Goal: Task Accomplishment & Management: Use online tool/utility

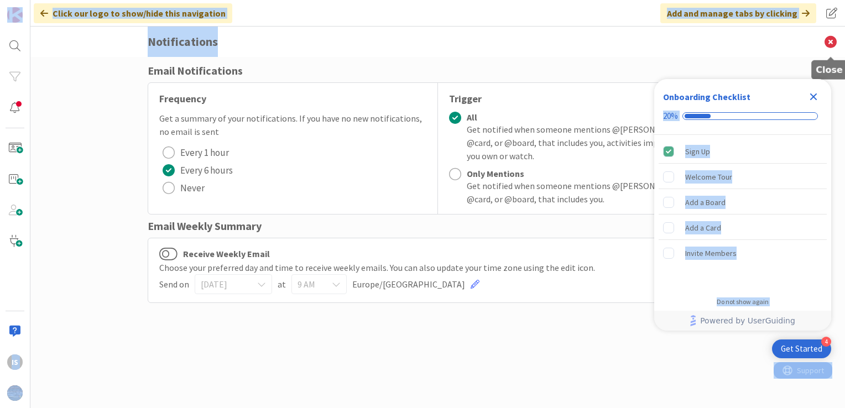
drag, startPoint x: 814, startPoint y: 95, endPoint x: 832, endPoint y: 42, distance: 56.1
click at [832, 42] on body "4 Get Started Onboarding Checklist 20% Sign Up Welcome Tour Add a Board Add a C…" at bounding box center [422, 204] width 845 height 408
copy body "20% Sign Up Welcome Tour Add a Board Add a Card Invite Members Congratulations!…"
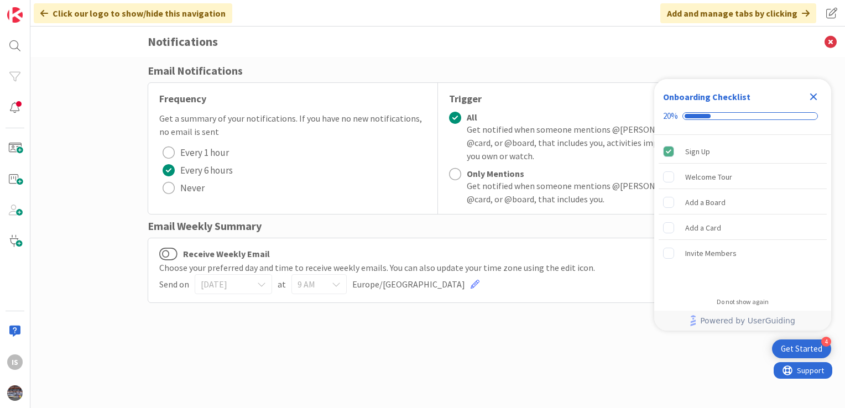
click at [815, 97] on icon "Close Checklist" at bounding box center [813, 96] width 7 height 7
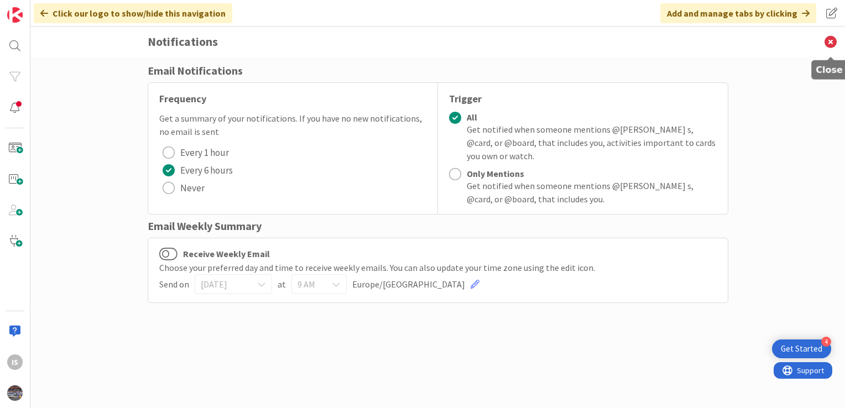
click at [829, 45] on icon at bounding box center [830, 42] width 29 height 30
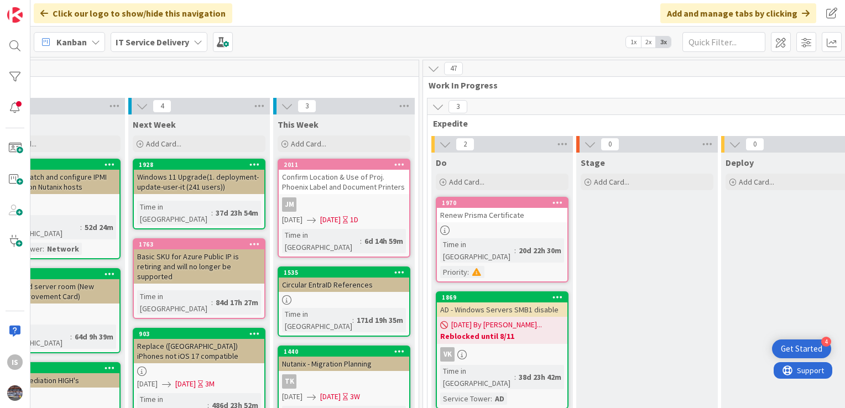
scroll to position [0, 417]
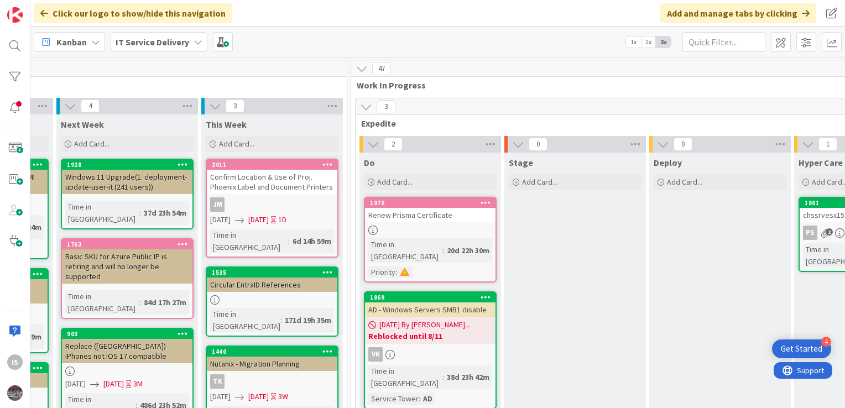
click at [834, 80] on span "Work In Progress" at bounding box center [788, 85] width 863 height 11
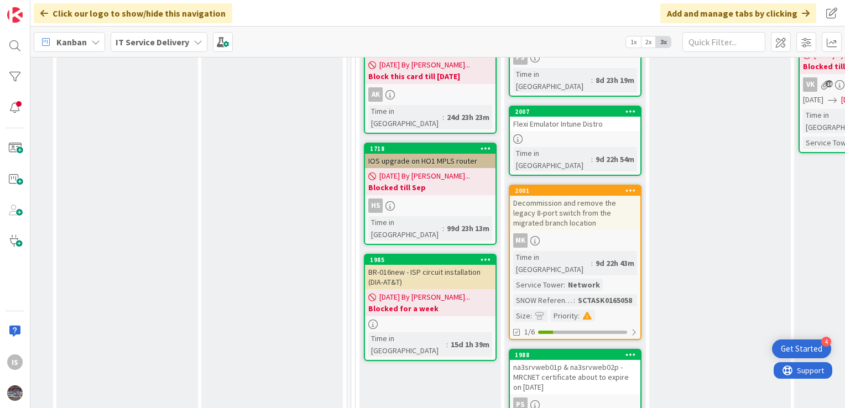
scroll to position [514, 417]
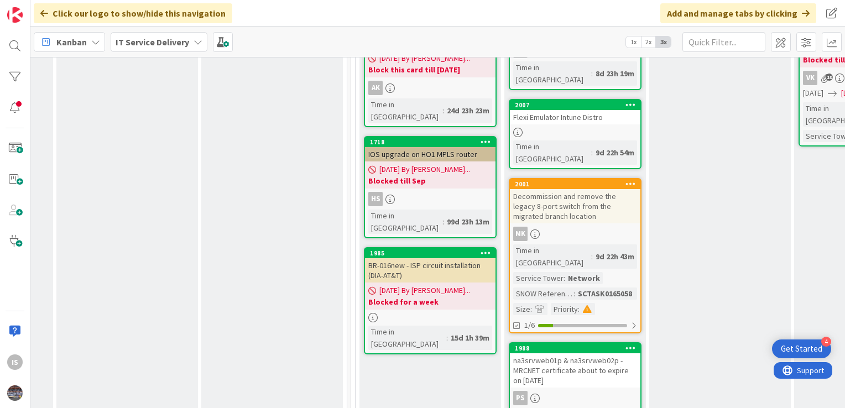
click at [575, 110] on div "Flexi Emulator Intune Distro" at bounding box center [575, 117] width 131 height 14
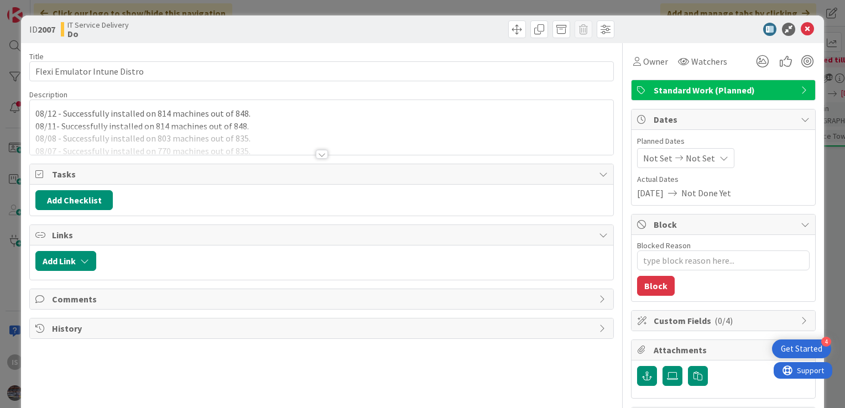
type textarea "x"
click at [35, 112] on div "IS Ilayaraja s just joined 08/12 - Successfully installed on 814 machines out o…" at bounding box center [322, 127] width 584 height 55
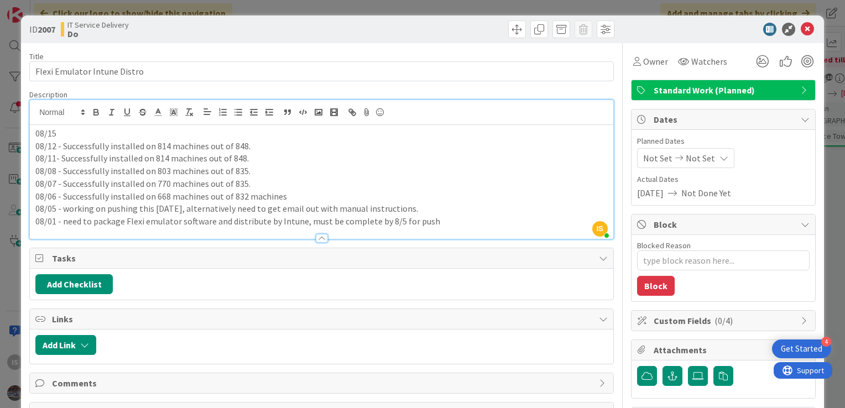
click at [66, 127] on p "08/15" at bounding box center [321, 133] width 572 height 13
click at [202, 133] on p "08/15 - Successfully installed on 828 machine out of 848" at bounding box center [321, 133] width 572 height 13
click at [801, 23] on icon at bounding box center [807, 29] width 13 height 13
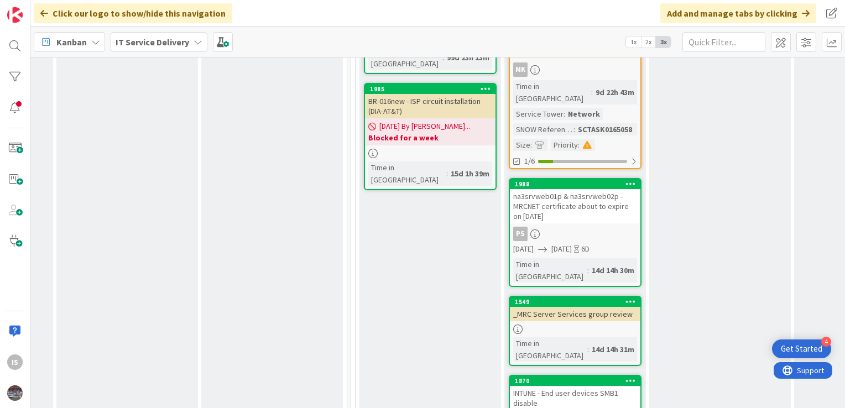
scroll to position [691, 417]
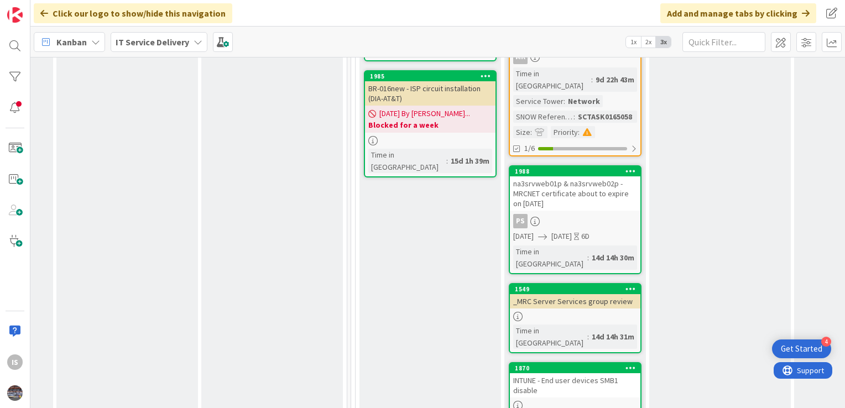
click at [574, 373] on div "INTUNE - End user devices SMB1 disable" at bounding box center [575, 385] width 131 height 24
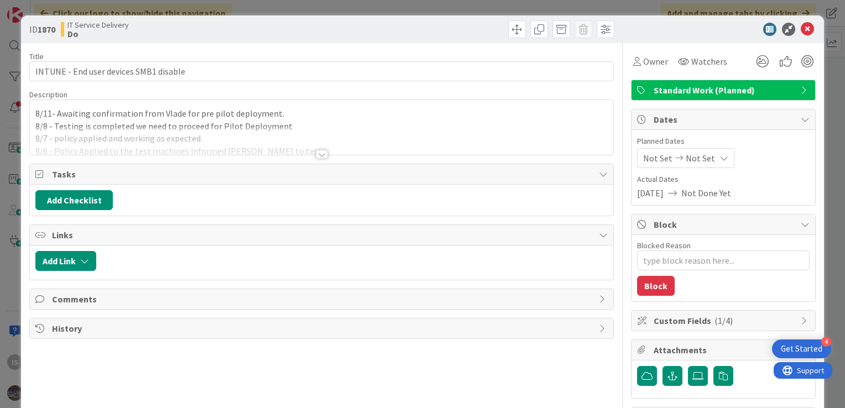
type textarea "x"
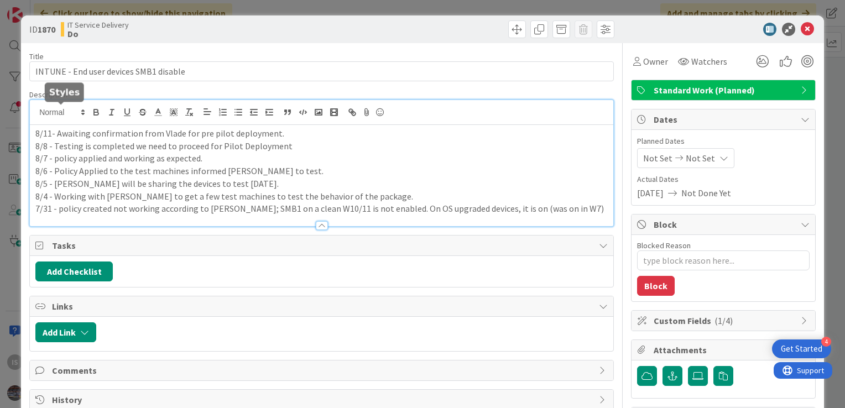
click at [35, 112] on div "8/11- Awaiting confirmation from Vlade for pre pilot deployment. 8/8 - Testing …" at bounding box center [322, 163] width 584 height 126
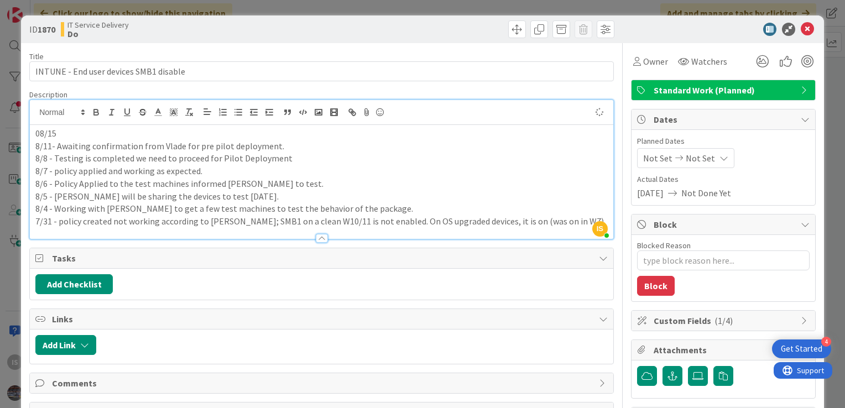
click at [72, 137] on p "08/15" at bounding box center [321, 133] width 572 height 13
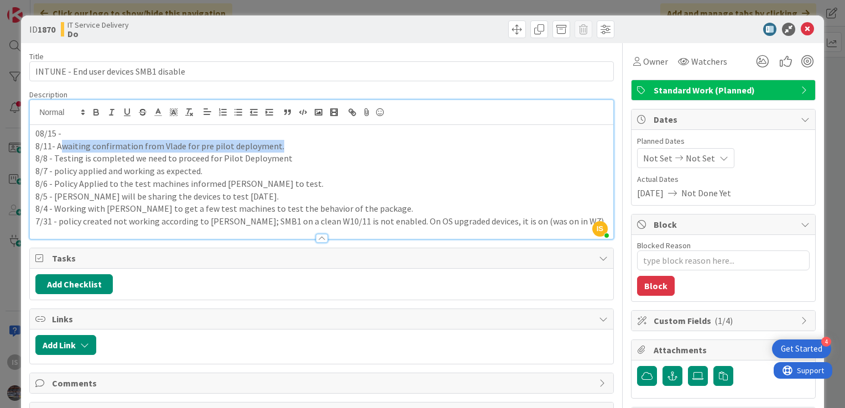
drag, startPoint x: 277, startPoint y: 143, endPoint x: 60, endPoint y: 145, distance: 216.8
click at [60, 145] on p "8/11- Awaiting confirmation from Vlade for pre pilot deployment." at bounding box center [321, 146] width 572 height 13
copy p "waiting confirmation from Vlade for pre pilot deployment."
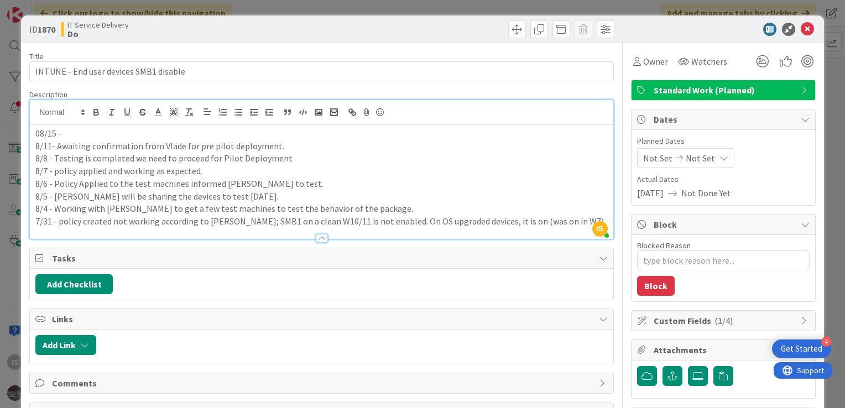
click at [70, 137] on p "08/15 -" at bounding box center [321, 133] width 572 height 13
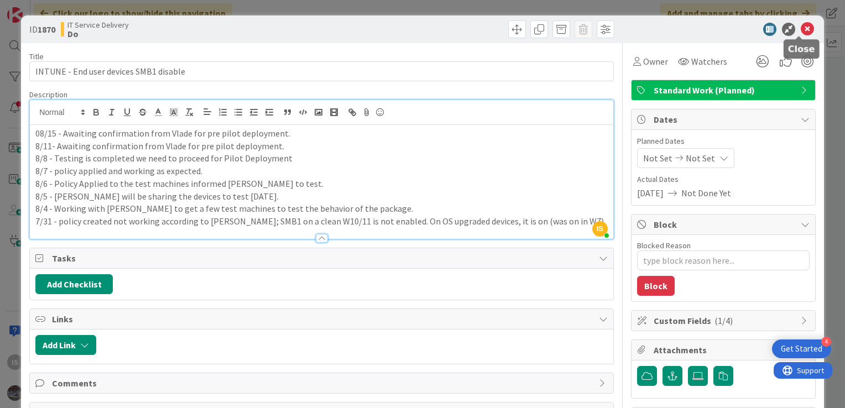
click at [801, 33] on icon at bounding box center [807, 29] width 13 height 13
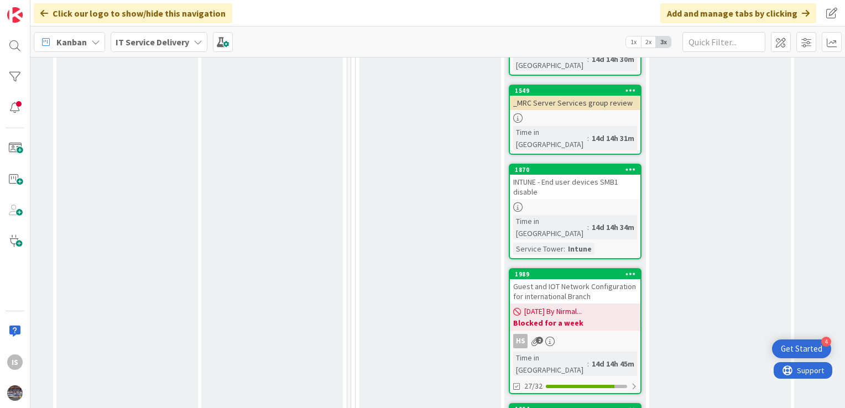
scroll to position [929, 417]
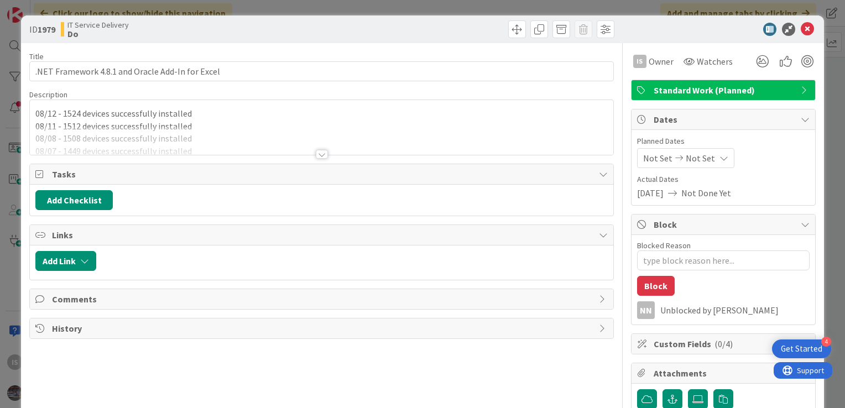
type textarea "x"
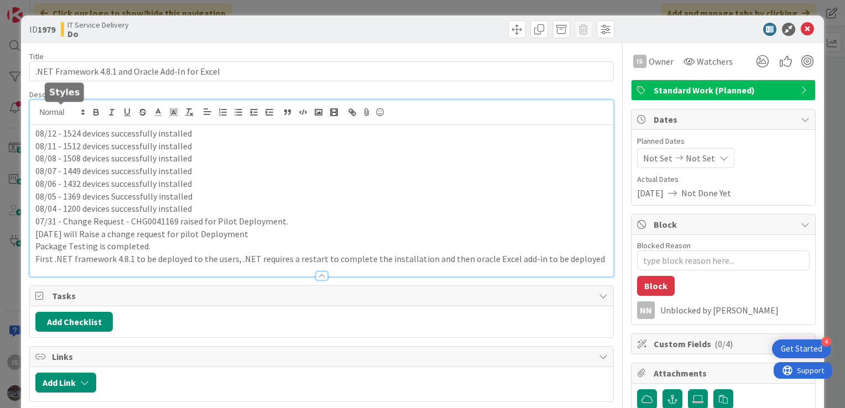
click at [35, 114] on div "08/12 - 1524 devices successfully installed 08/11 - 1512 devices successfully i…" at bounding box center [322, 188] width 584 height 176
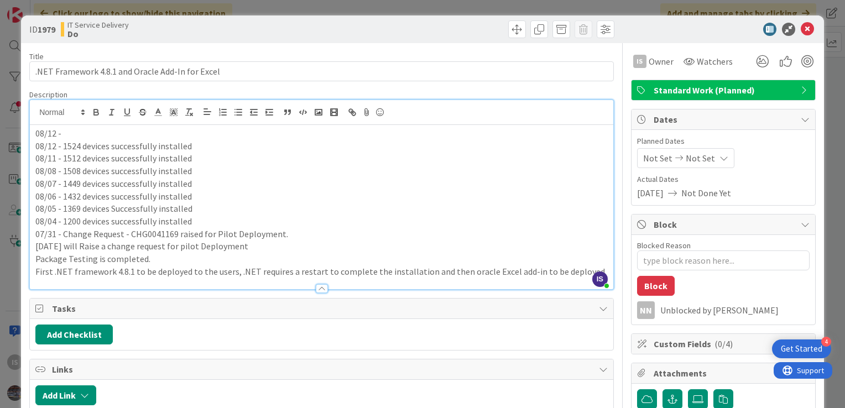
click at [67, 133] on p "08/12 -" at bounding box center [321, 133] width 572 height 13
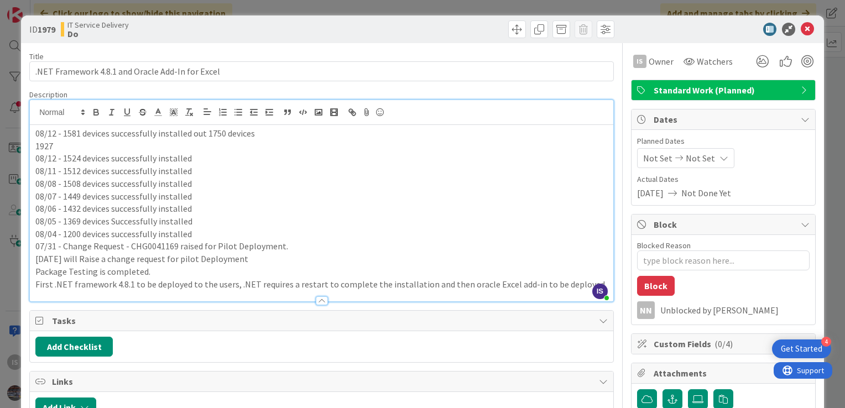
click at [55, 146] on p "1927" at bounding box center [321, 146] width 572 height 13
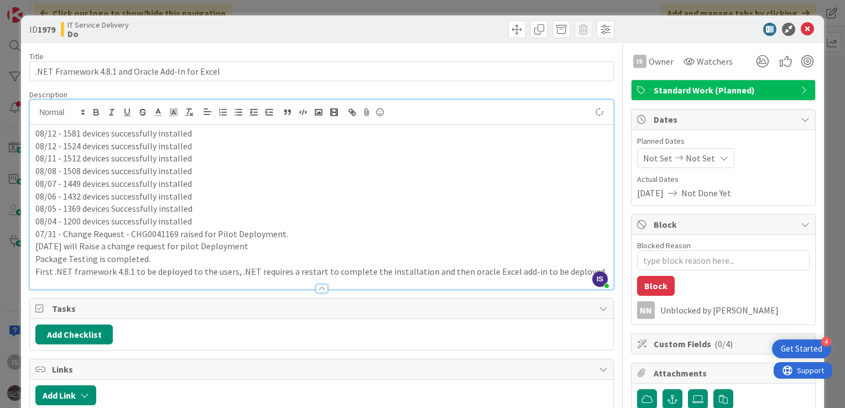
type textarea "x"
click at [801, 32] on icon at bounding box center [807, 29] width 13 height 13
